Goal: Use online tool/utility: Utilize a website feature to perform a specific function

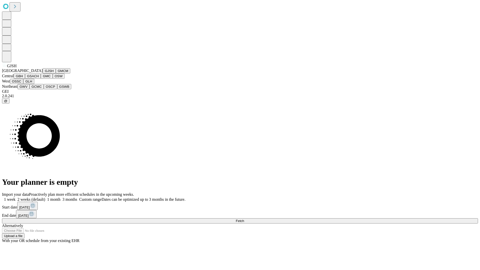
click at [43, 74] on button "GJSH" at bounding box center [49, 70] width 13 height 5
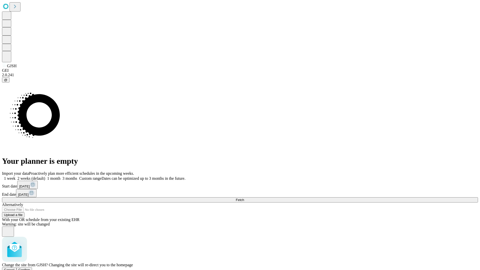
click at [30, 268] on span "Confirm" at bounding box center [25, 270] width 12 height 4
click at [61, 176] on label "1 month" at bounding box center [52, 178] width 15 height 4
click at [244, 198] on span "Fetch" at bounding box center [240, 200] width 8 height 4
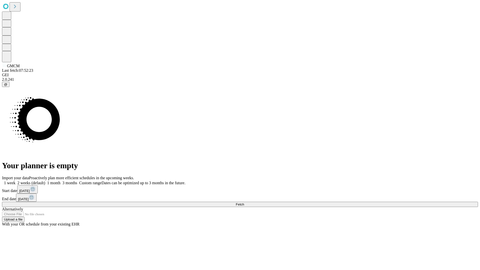
click at [61, 181] on label "1 month" at bounding box center [52, 183] width 15 height 4
click at [244, 203] on span "Fetch" at bounding box center [240, 205] width 8 height 4
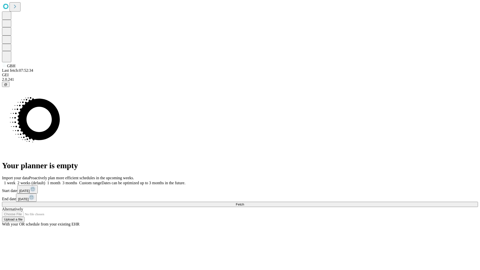
click at [61, 181] on label "1 month" at bounding box center [52, 183] width 15 height 4
click at [244, 203] on span "Fetch" at bounding box center [240, 205] width 8 height 4
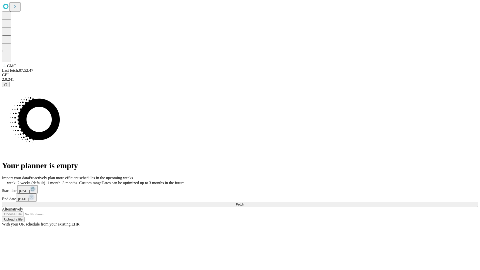
click at [61, 181] on label "1 month" at bounding box center [52, 183] width 15 height 4
click at [244, 203] on span "Fetch" at bounding box center [240, 205] width 8 height 4
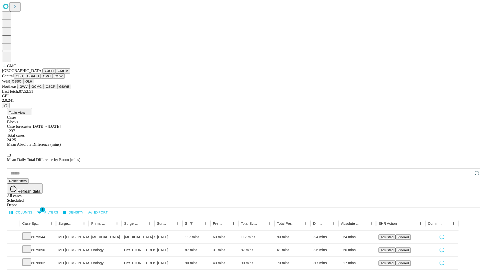
click at [53, 79] on button "OSW" at bounding box center [59, 76] width 12 height 5
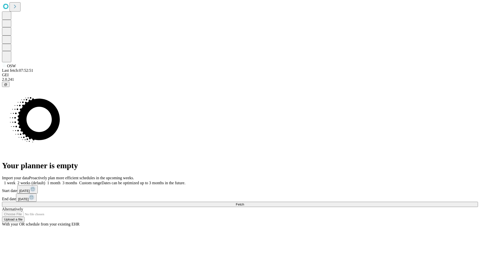
click at [61, 181] on label "1 month" at bounding box center [52, 183] width 15 height 4
click at [244, 203] on span "Fetch" at bounding box center [240, 205] width 8 height 4
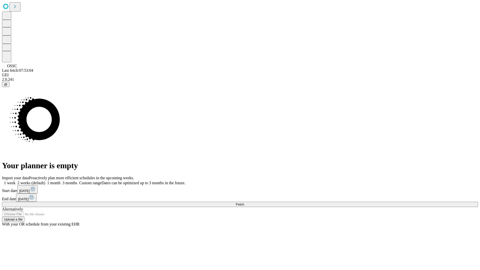
click at [244, 203] on span "Fetch" at bounding box center [240, 205] width 8 height 4
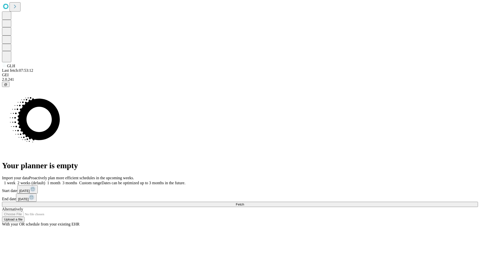
click at [61, 181] on label "1 month" at bounding box center [52, 183] width 15 height 4
click at [244, 203] on span "Fetch" at bounding box center [240, 205] width 8 height 4
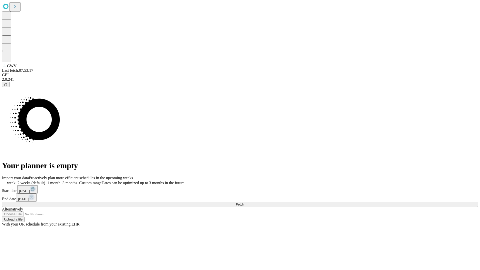
click at [244, 203] on span "Fetch" at bounding box center [240, 205] width 8 height 4
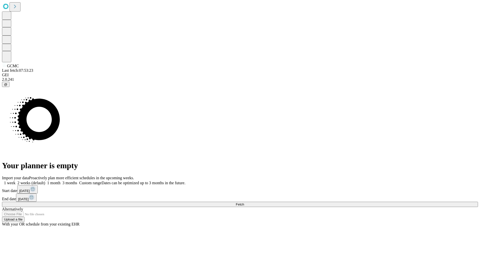
click at [244, 203] on span "Fetch" at bounding box center [240, 205] width 8 height 4
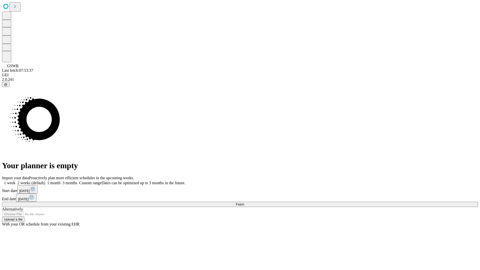
click at [61, 181] on label "1 month" at bounding box center [52, 183] width 15 height 4
click at [244, 203] on span "Fetch" at bounding box center [240, 205] width 8 height 4
